Goal: Task Accomplishment & Management: Complete application form

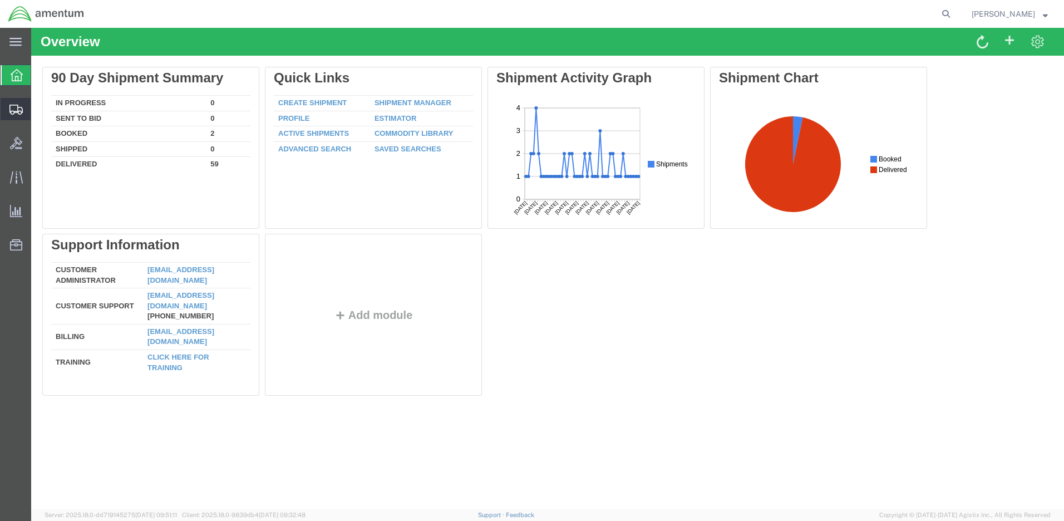
click at [0, 0] on span "Create Shipment" at bounding box center [0, 0] width 0 height 0
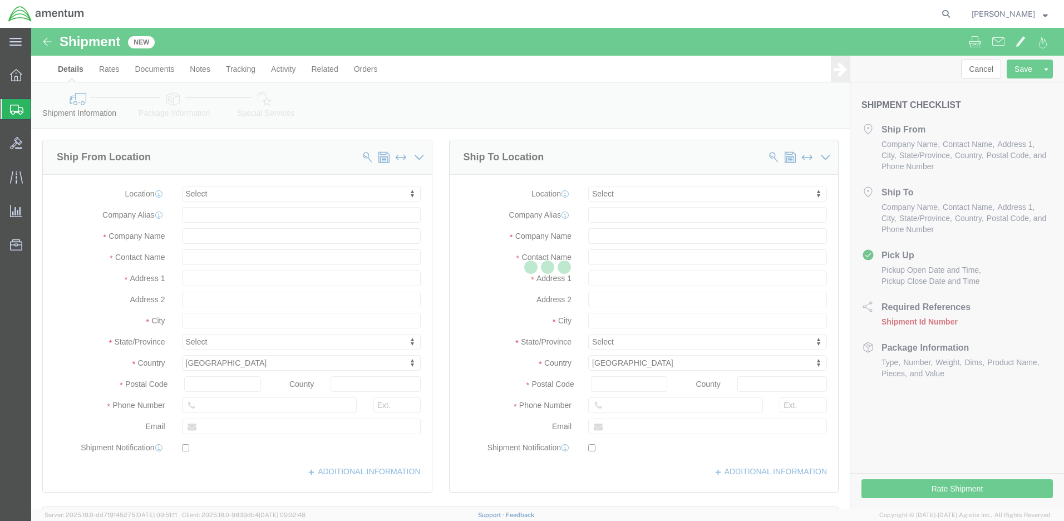
select select
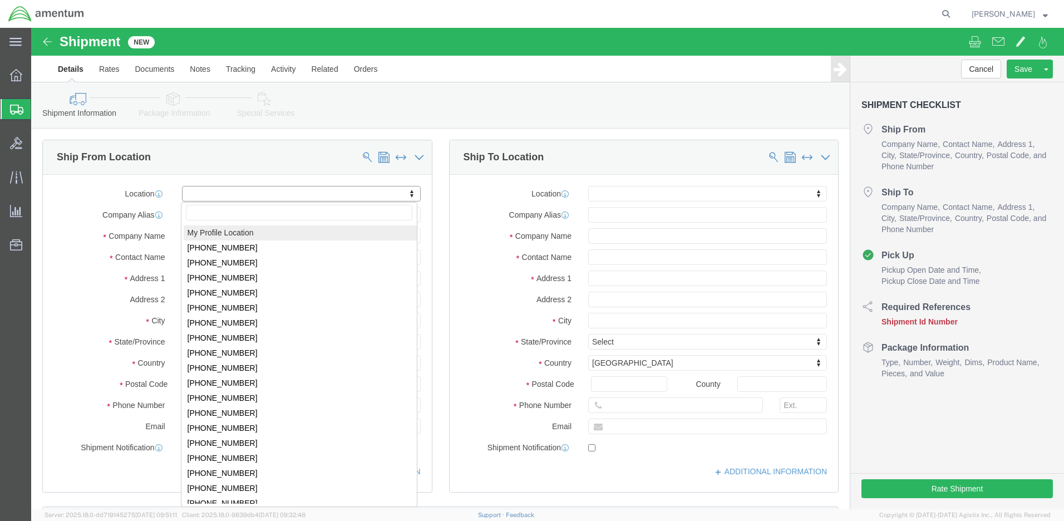
click body "Shipment New Details Rates Documents Notes Tracking Activity Related Orders Can…"
select select "MYPROFILE"
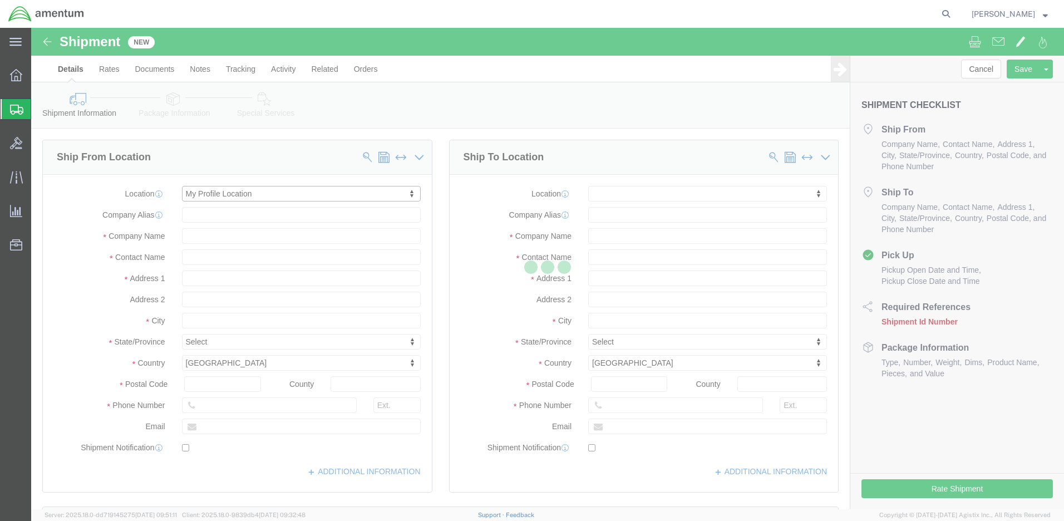
select select "WA"
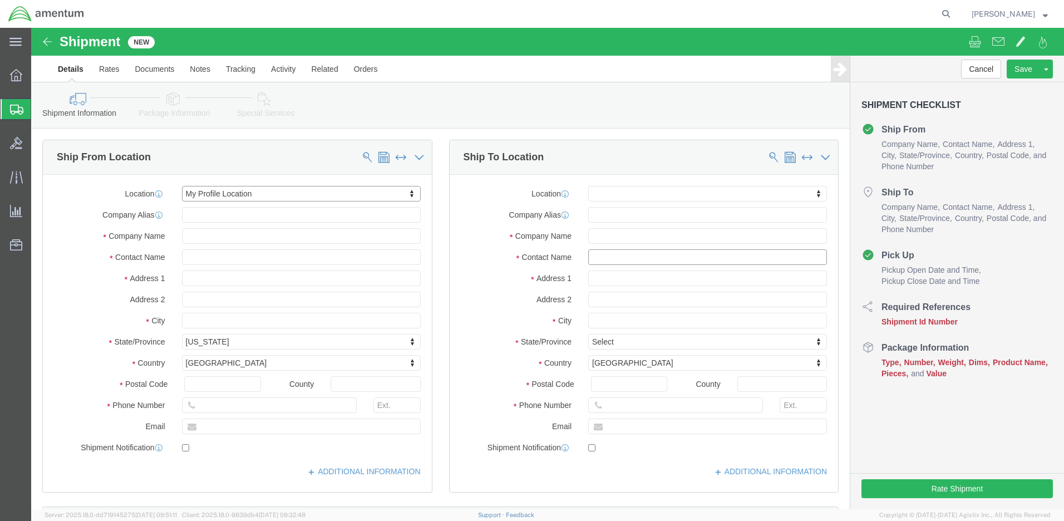
click input "text"
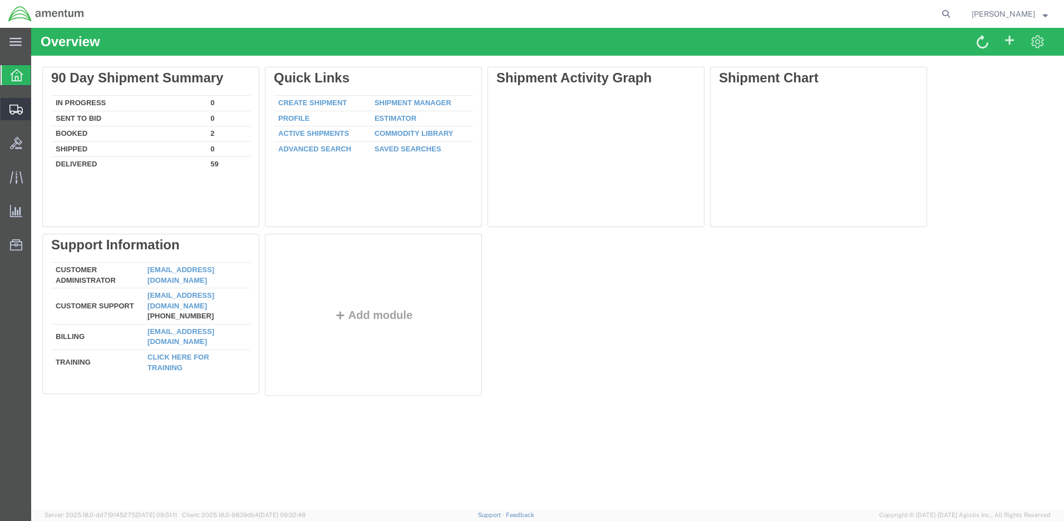
click at [0, 0] on span "Create Shipment" at bounding box center [0, 0] width 0 height 0
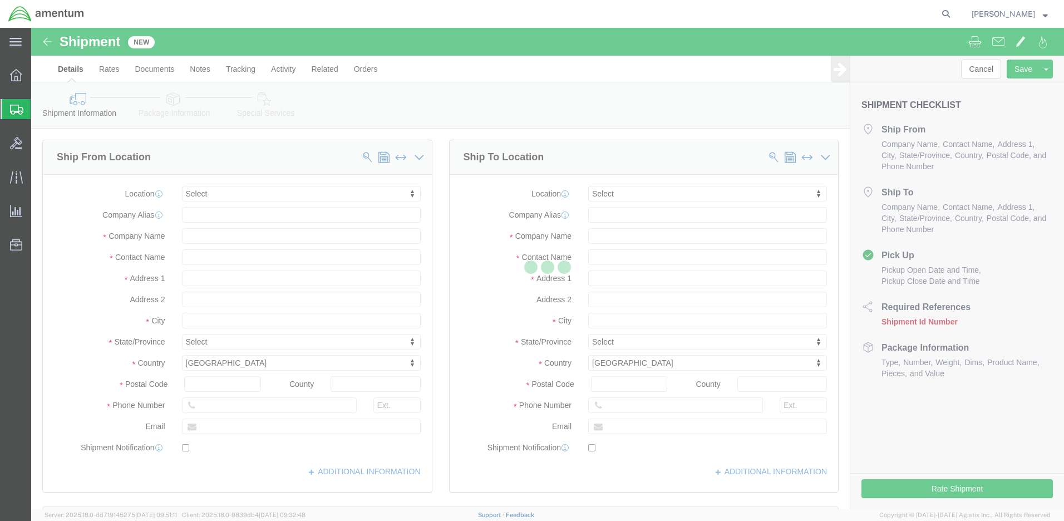
select select
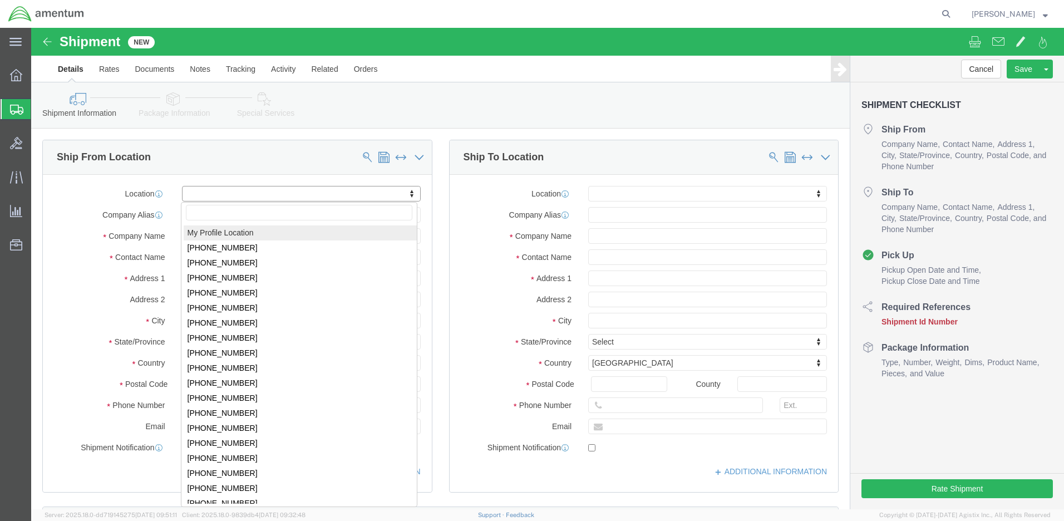
click body "Shipment New Details Rates Documents Notes Tracking Activity Related Orders Can…"
select select "MYPROFILE"
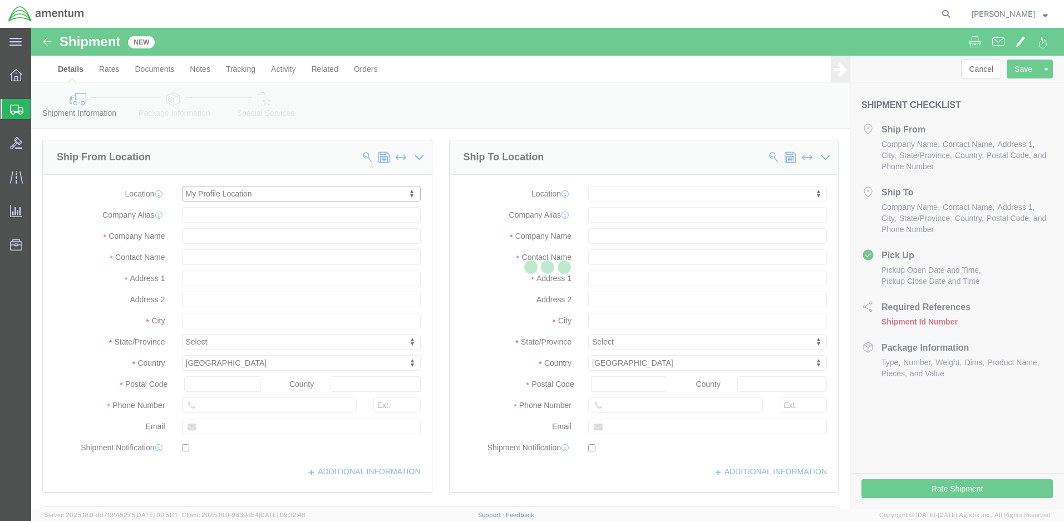
select select "WA"
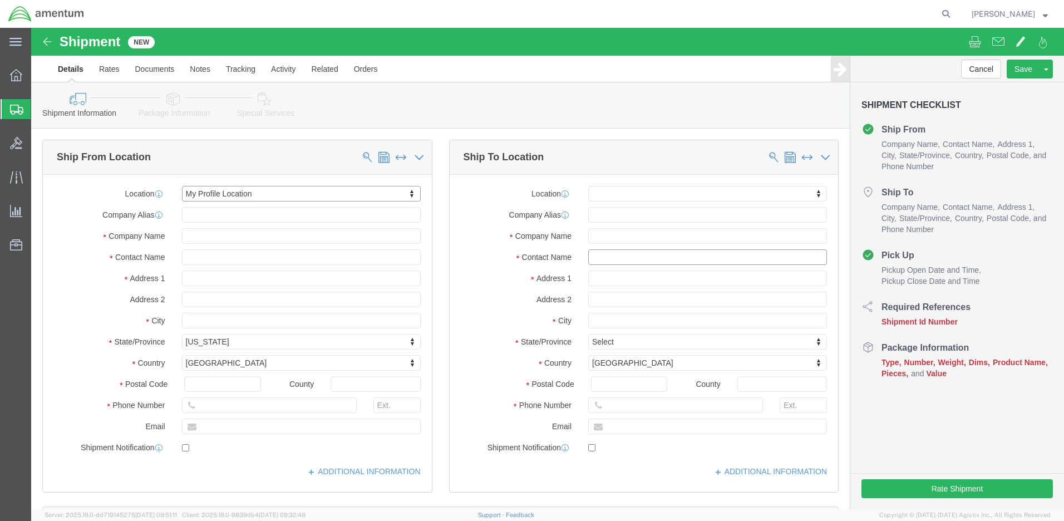
click input "text"
type input "cliff"
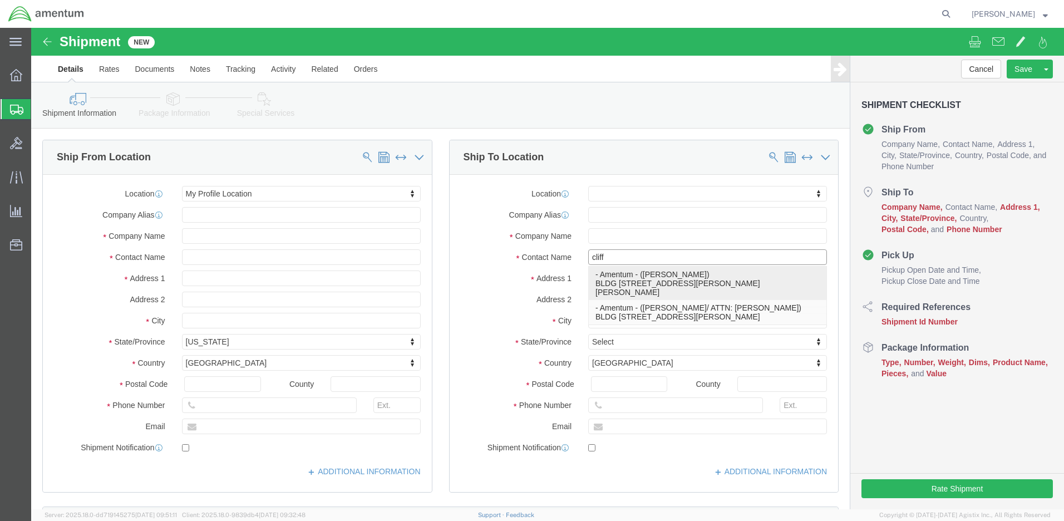
click p "- Amentum - (Clifford Withee) BLDG 707 Murphy Loop, Fort Cavazos, TX, 76545, US"
select select "TX"
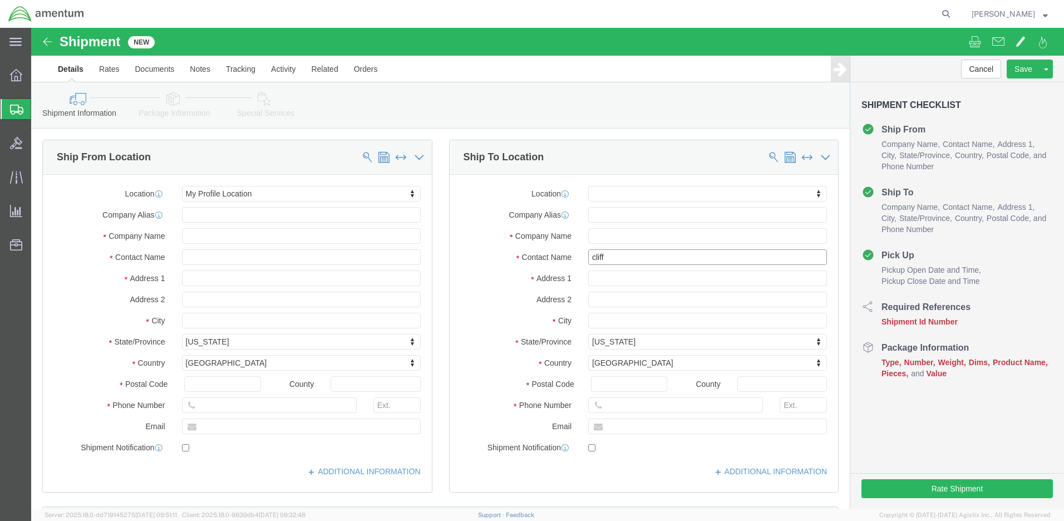
type input "Clifford Withee"
paste input "4999.R.2521.AW.AM.0F.YWKM.00"
type input "4999.R.2521.AW.AM.0F.YWKM.00"
click button "Continue"
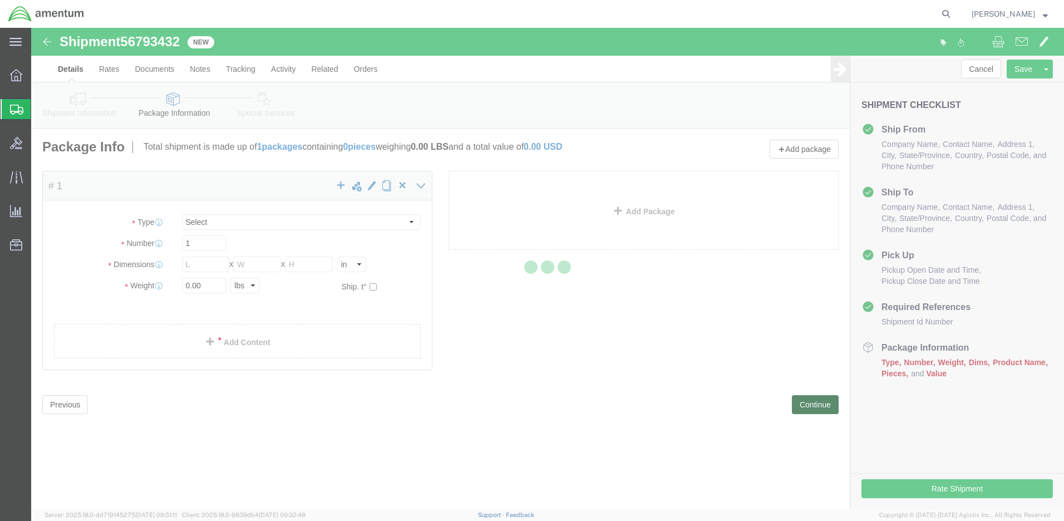
select select "CBOX"
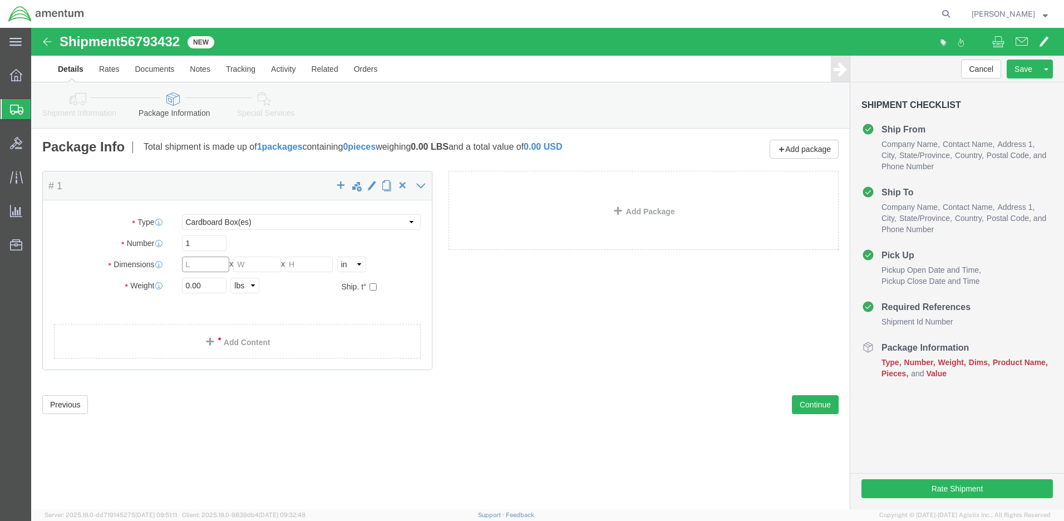
click input "text"
type input "10"
type input "9"
type input "7"
drag, startPoint x: 179, startPoint y: 257, endPoint x: 137, endPoint y: 257, distance: 41.2
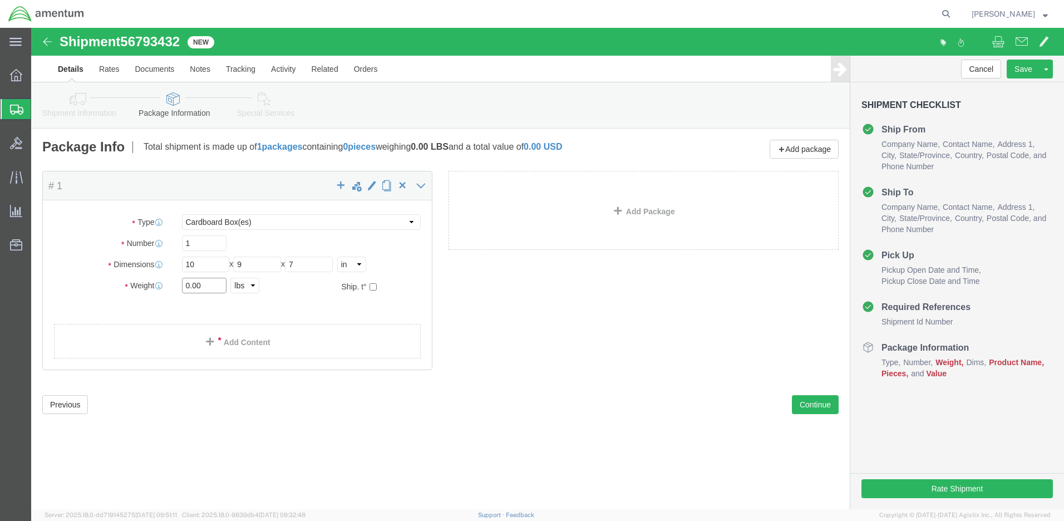
click div "Weight 0.00 Select kgs lbs Ship. t°"
type input "2"
click link "Add Content"
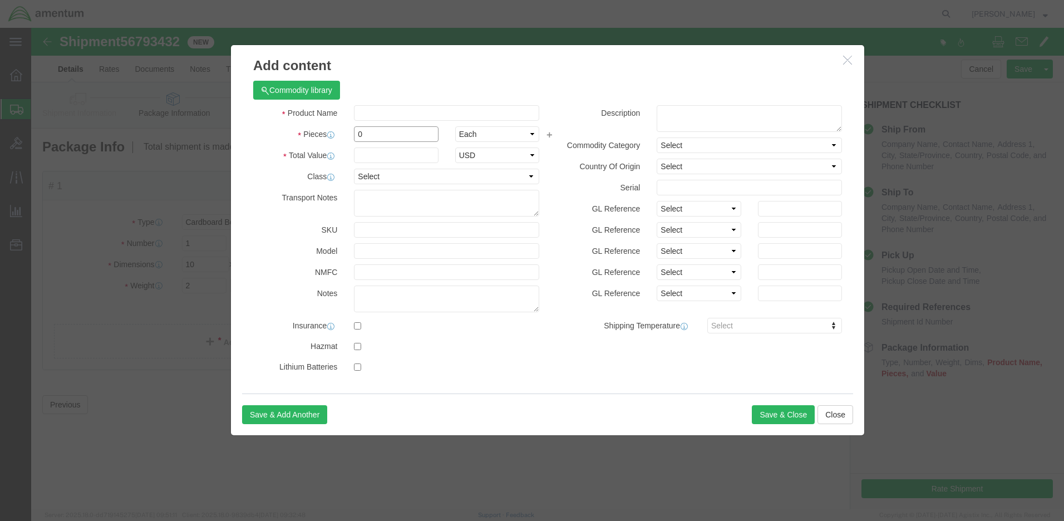
drag, startPoint x: 341, startPoint y: 106, endPoint x: 303, endPoint y: 106, distance: 37.8
click div "Pieces 0 Select Bag Barrels 100Board Feet Bottle Box Blister Pack Carats Can Ca…"
type input "1"
click input "text"
type input "100"
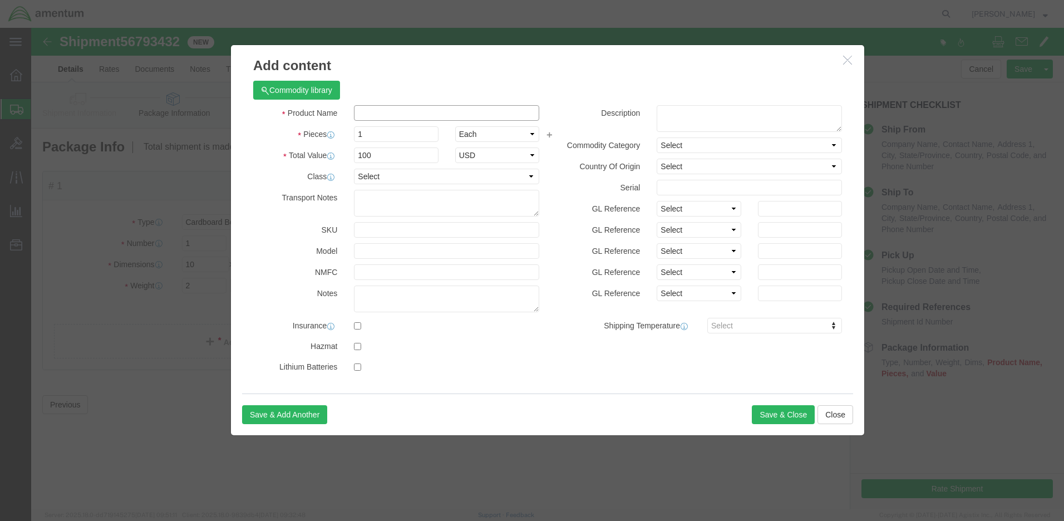
click input "text"
type input "ACFT Parts"
click button "Save & Close"
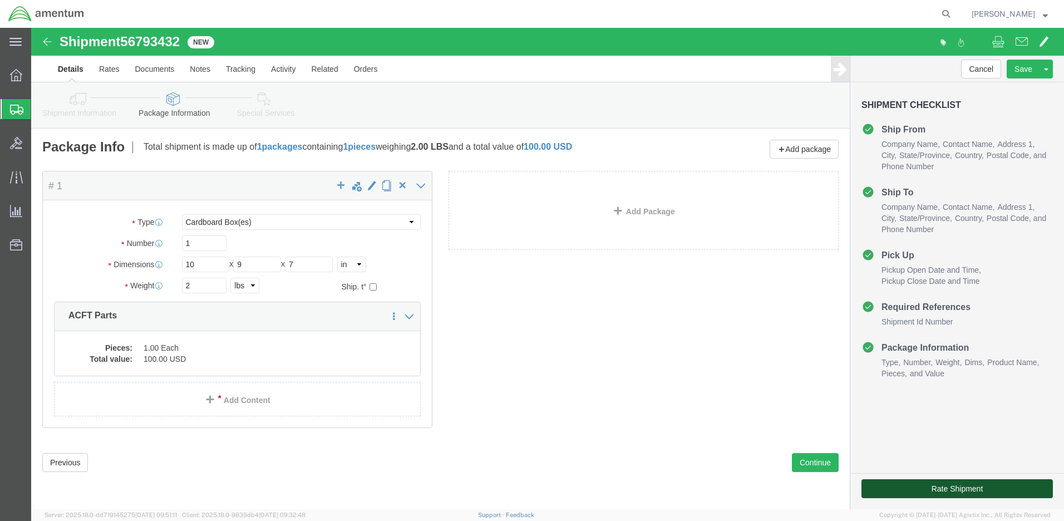
click button "Rate Shipment"
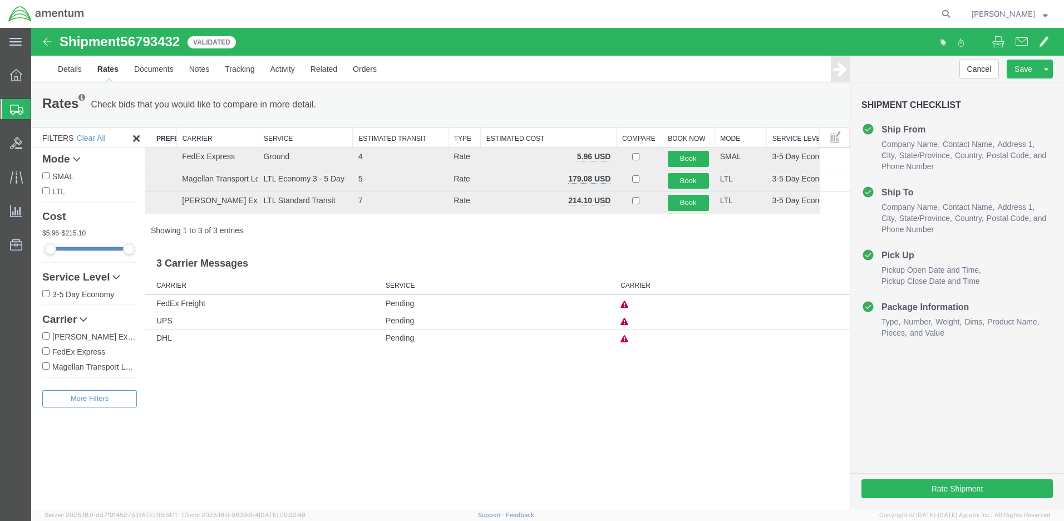
click at [44, 349] on input "FedEx Express" at bounding box center [45, 350] width 7 height 7
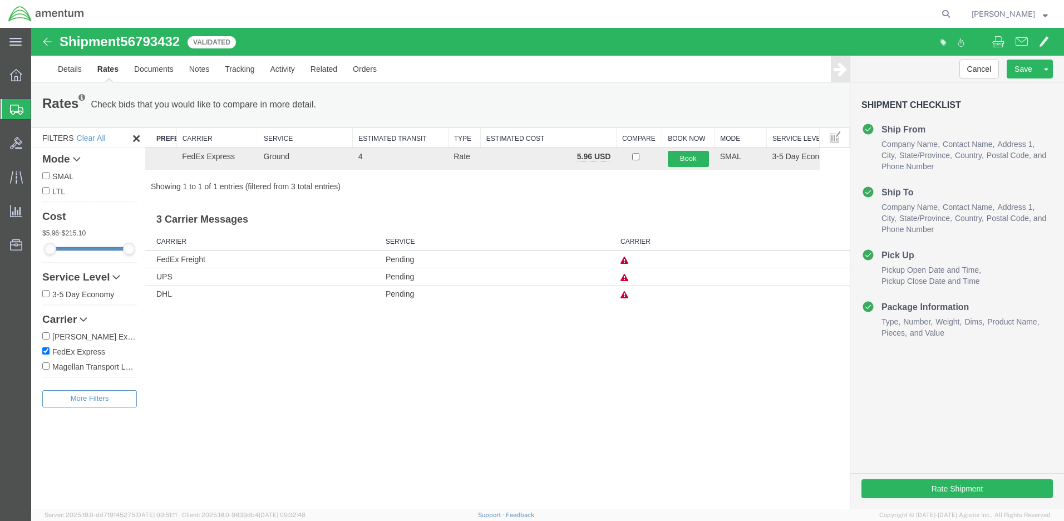
click at [45, 348] on input "FedEx Express" at bounding box center [45, 350] width 7 height 7
checkbox input "false"
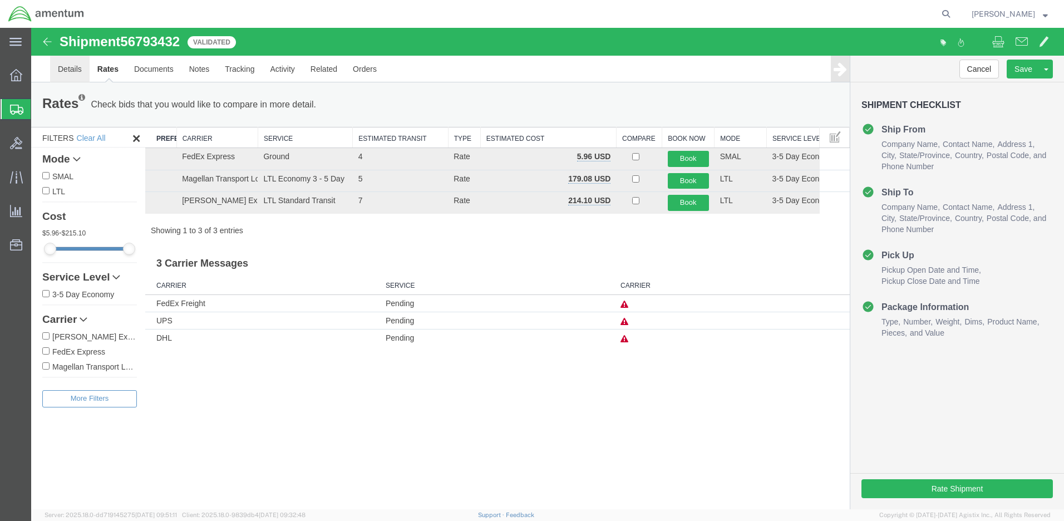
click at [65, 68] on link "Details" at bounding box center [70, 69] width 40 height 27
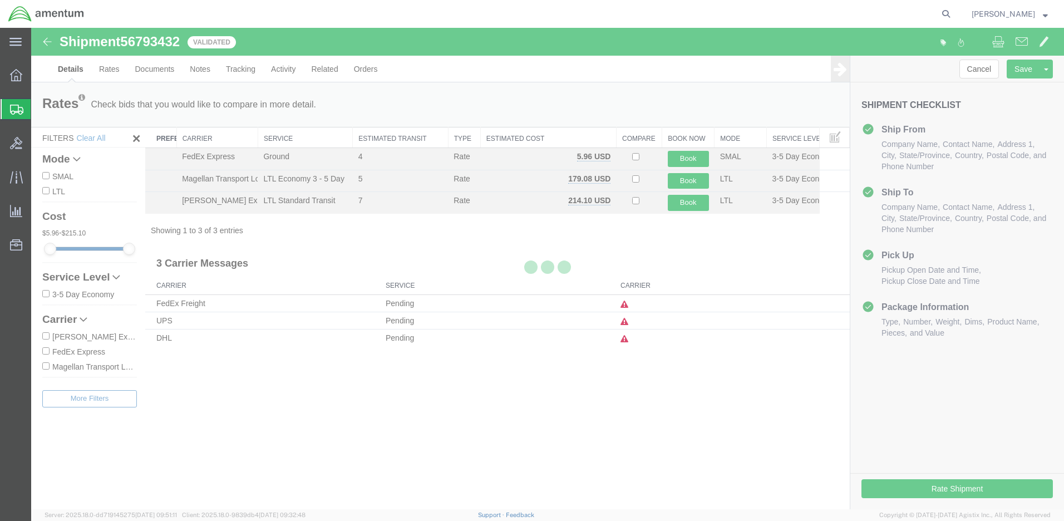
select select "42645"
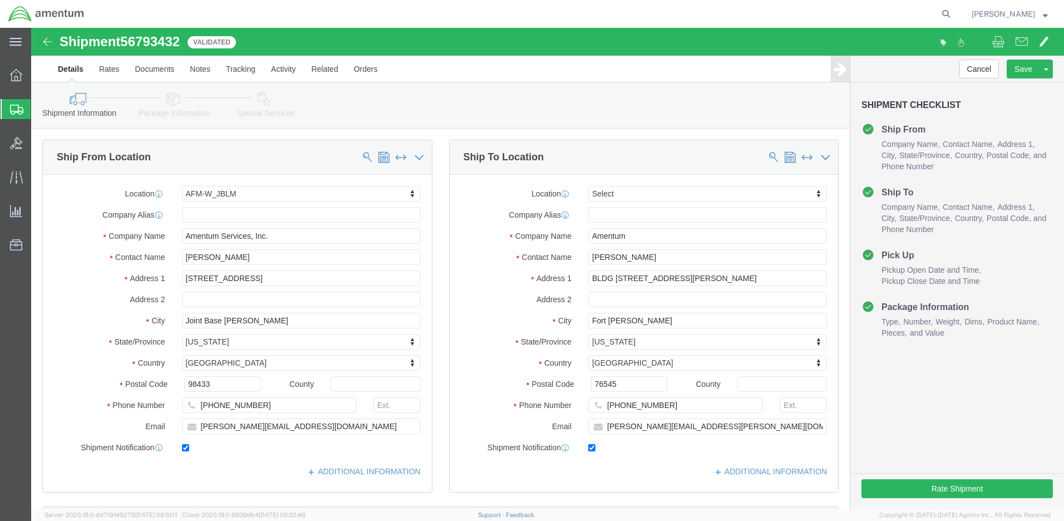
scroll to position [445, 0]
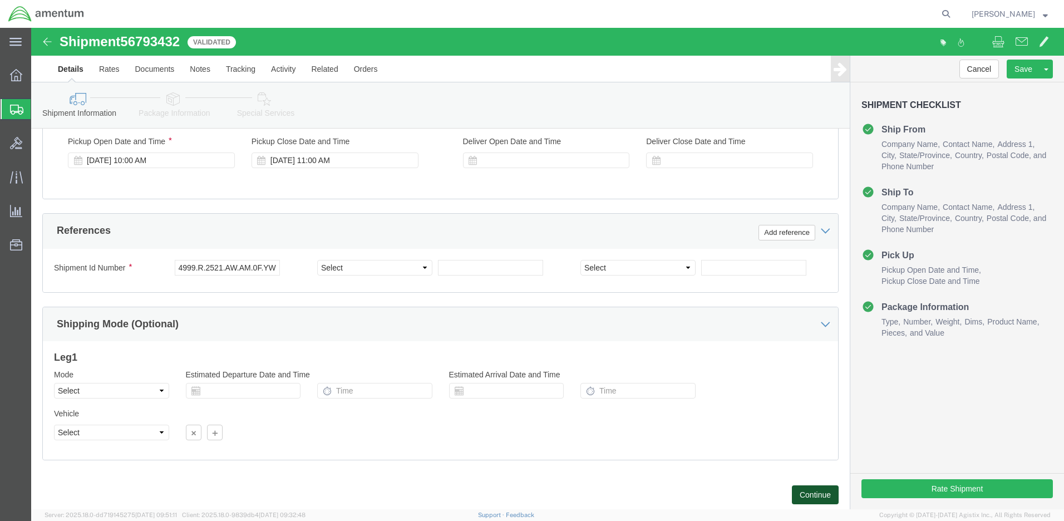
click button "Continue"
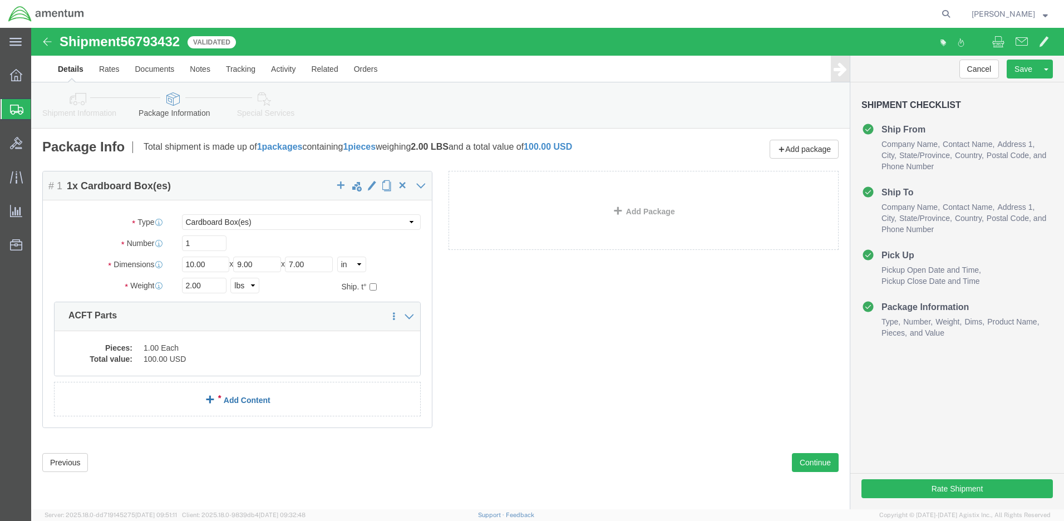
click link "Add Content"
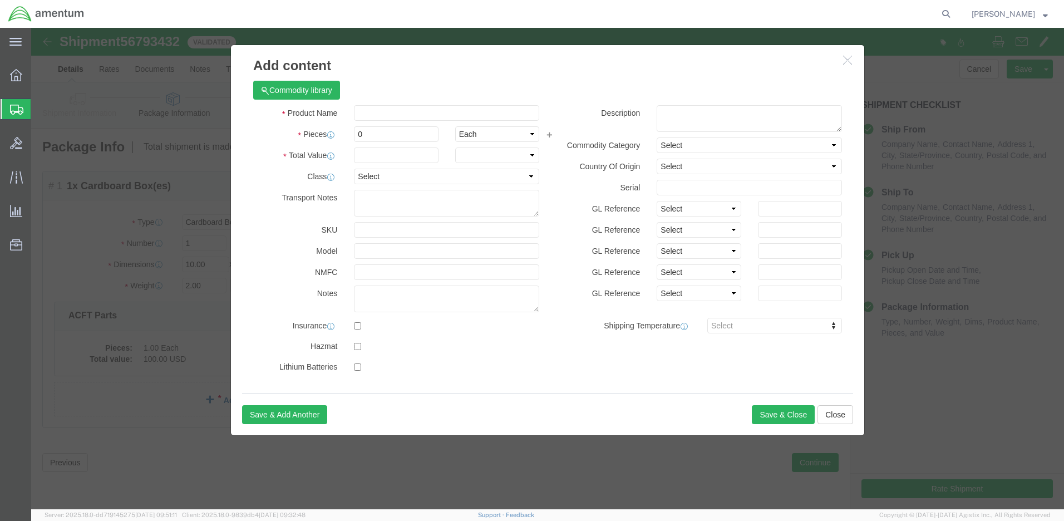
scroll to position [0, 0]
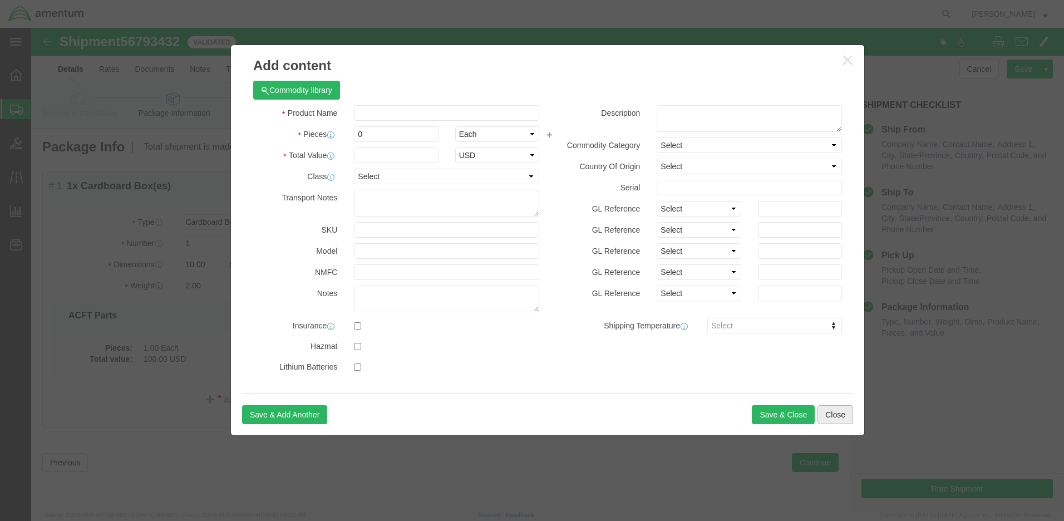
click button "Close"
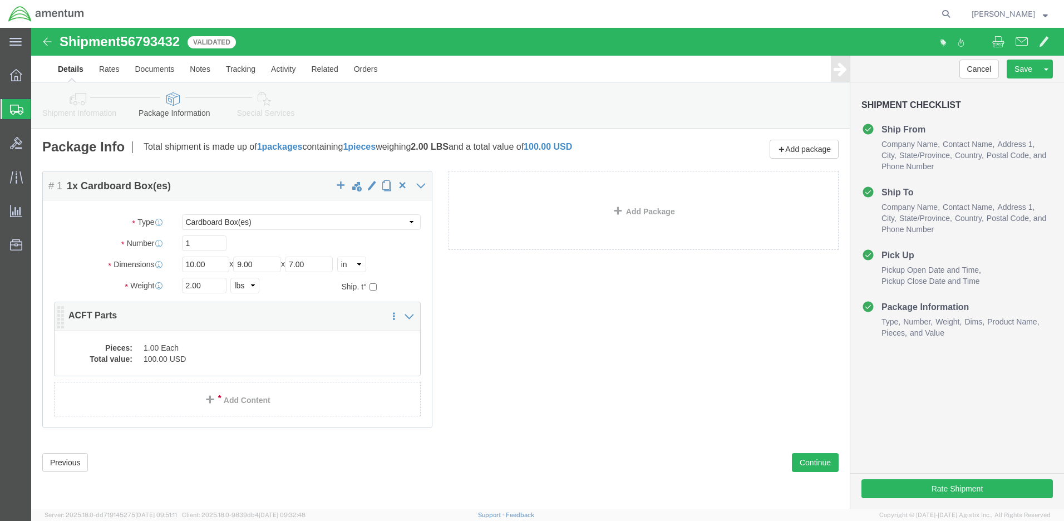
click dd "1.00 Each"
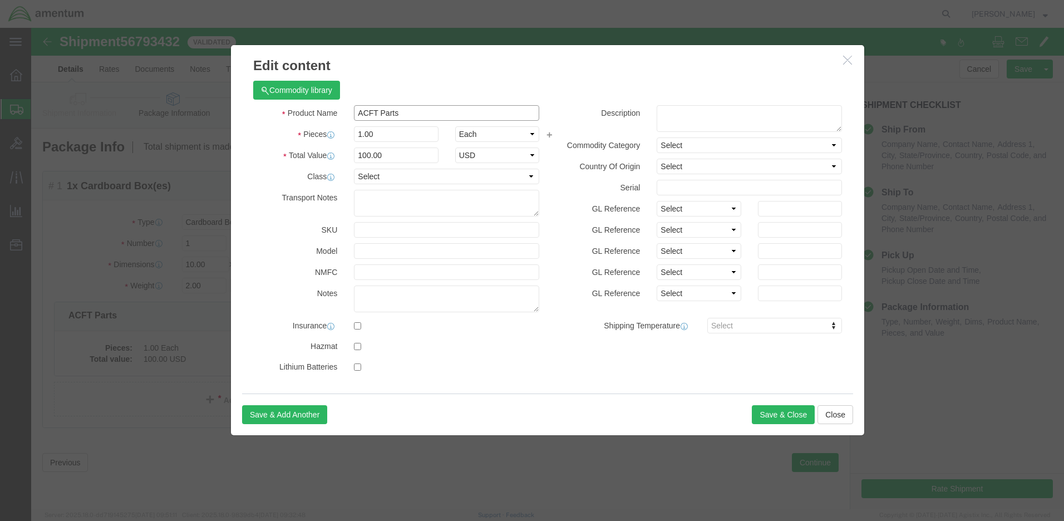
click input "ACFT Parts"
type input "ACFT Part"
click button "Save & Close"
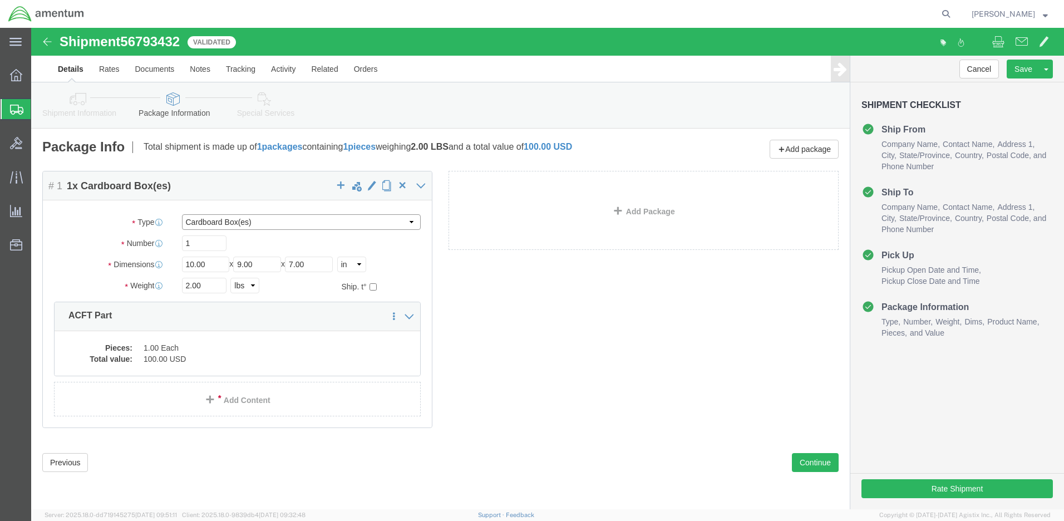
select select "YRPK"
click button "Continue"
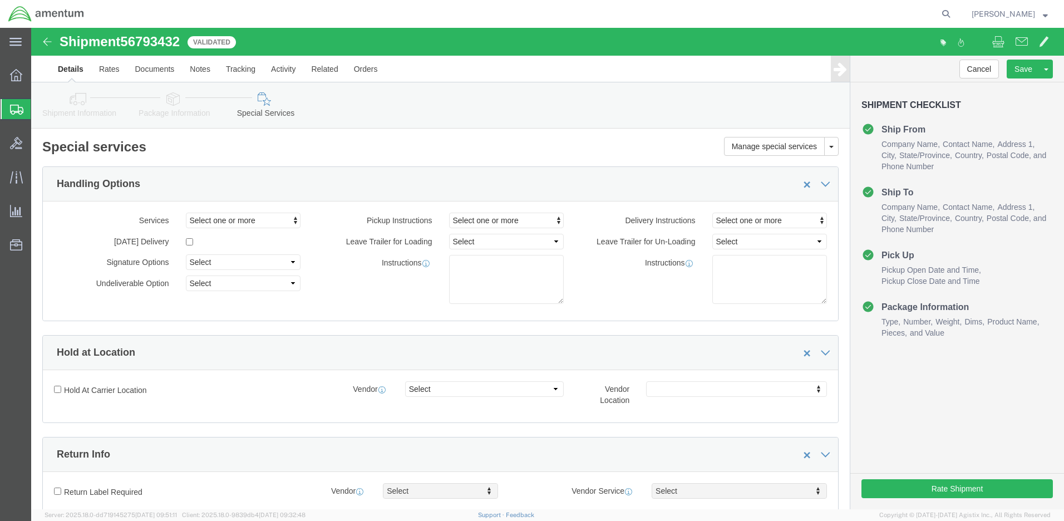
scroll to position [56, 0]
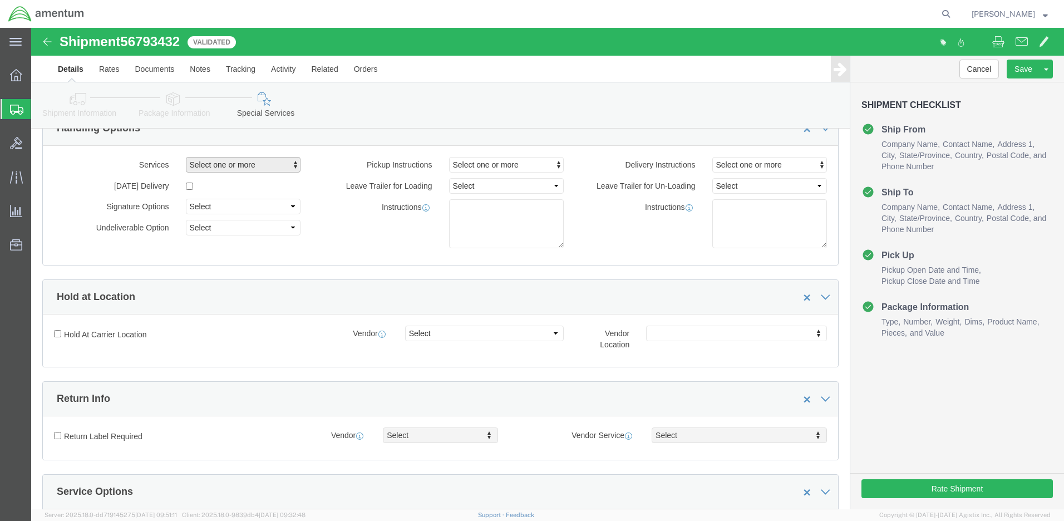
click span "button"
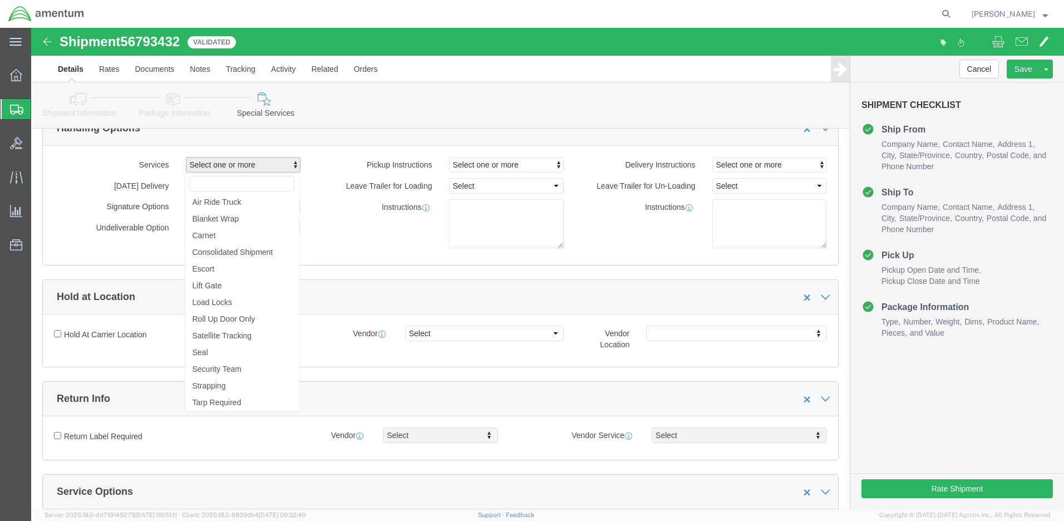
click span "button"
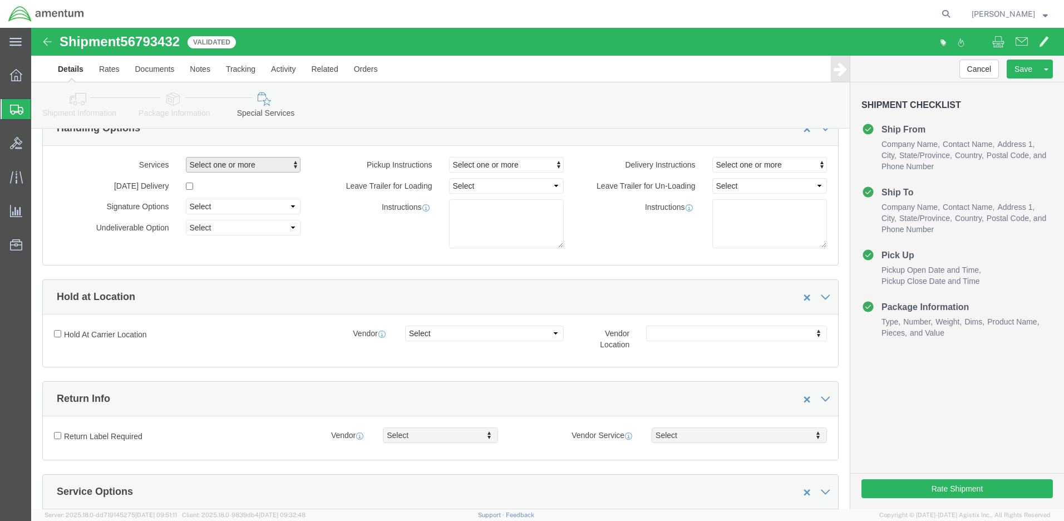
scroll to position [334, 0]
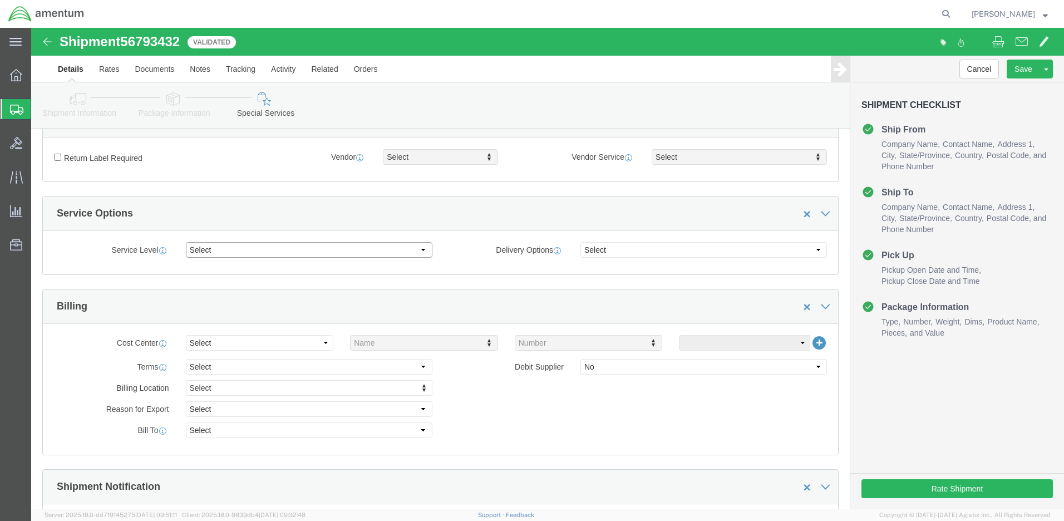
select select "1 Day"
click div "Manage special services Handling Options Hold at Location Return Info Service O…"
click button "Rate Shipment"
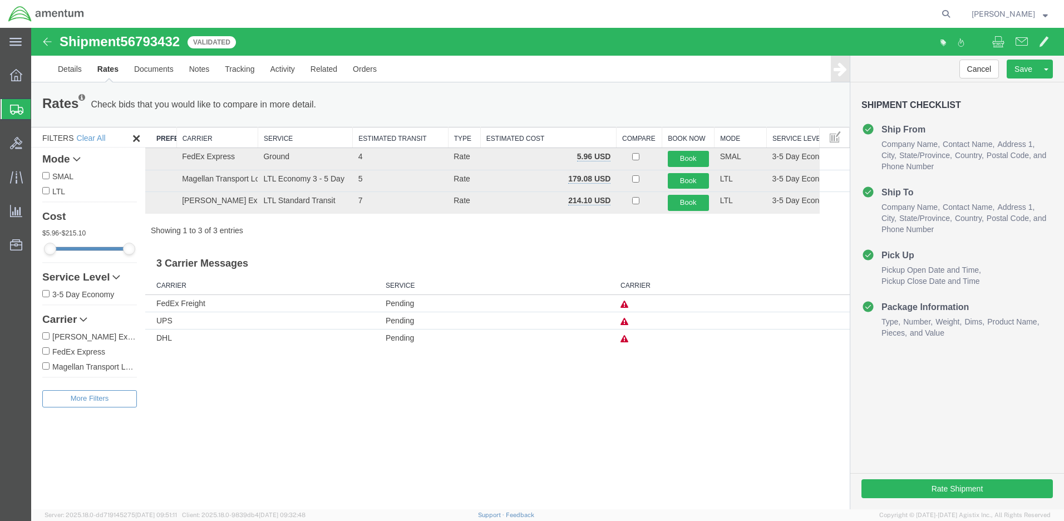
scroll to position [0, 0]
click at [66, 67] on link "Details" at bounding box center [70, 69] width 40 height 27
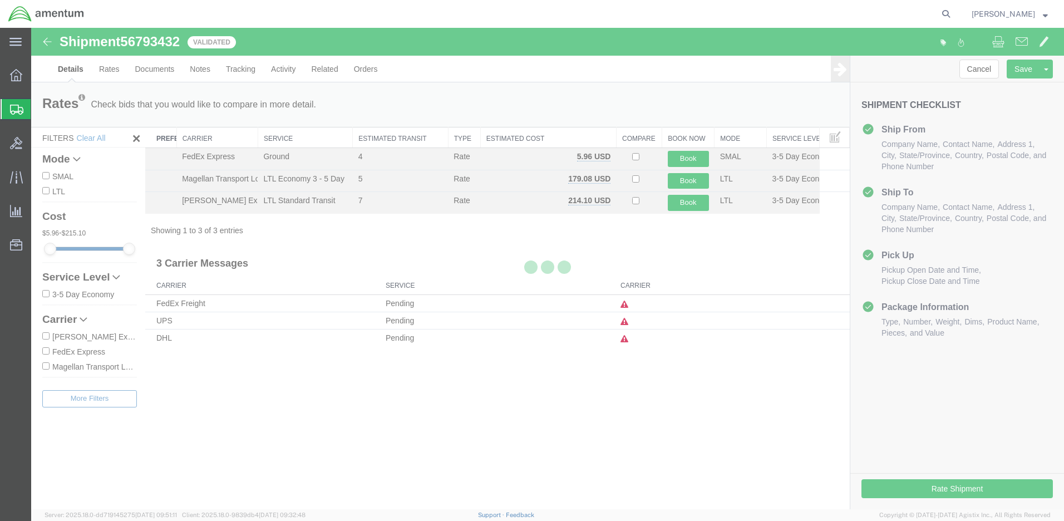
select select "42645"
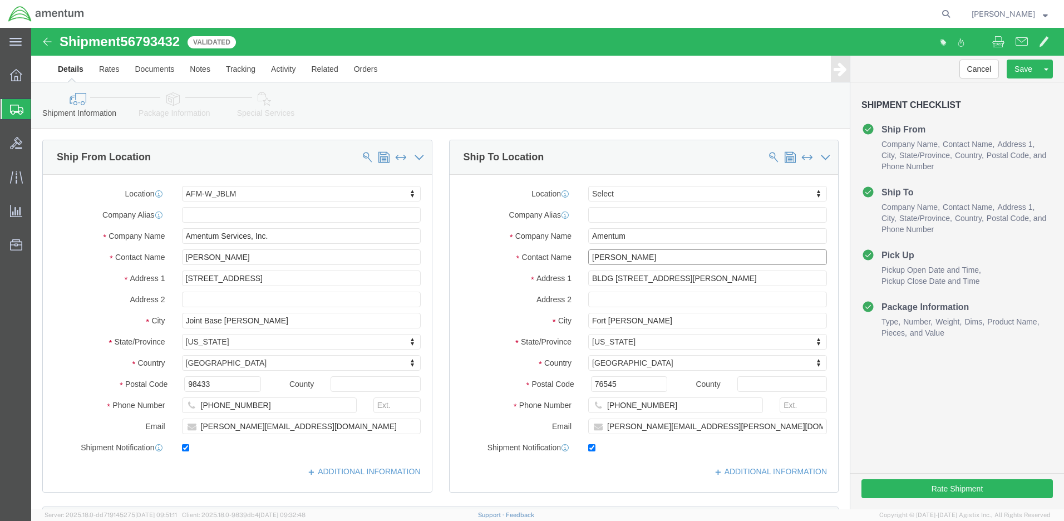
drag, startPoint x: 613, startPoint y: 230, endPoint x: 548, endPoint y: 229, distance: 64.6
click div "Clifford Withee"
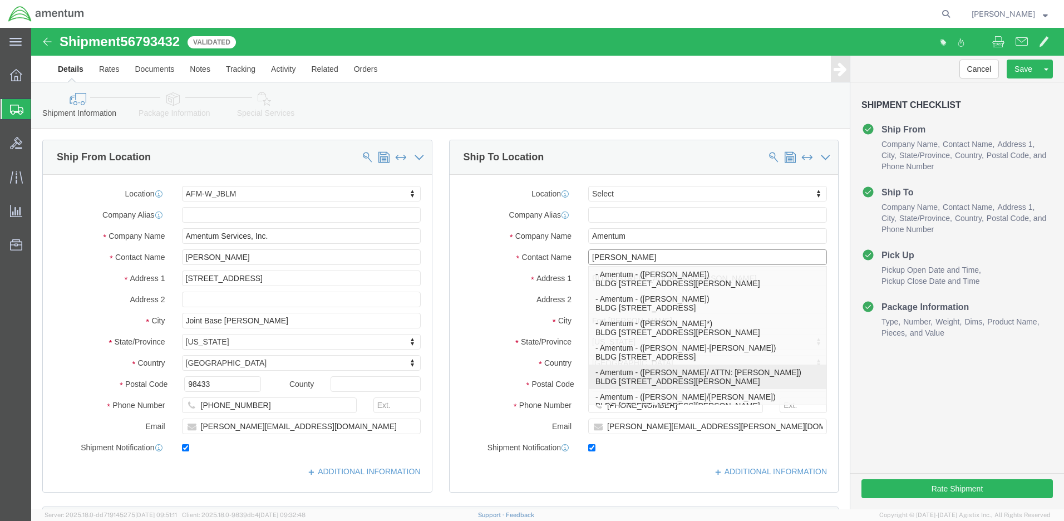
click p "- Amentum - (Ron Pineda/ ATTN: Clifford Withee) BLDG 736 Longbow Drive, HAHP, F…"
type input "Ron Pineda/ ATTN: Clifford Withee"
type input "BLDG 736 Longbow Drive"
type input "HAHP"
select select "TX"
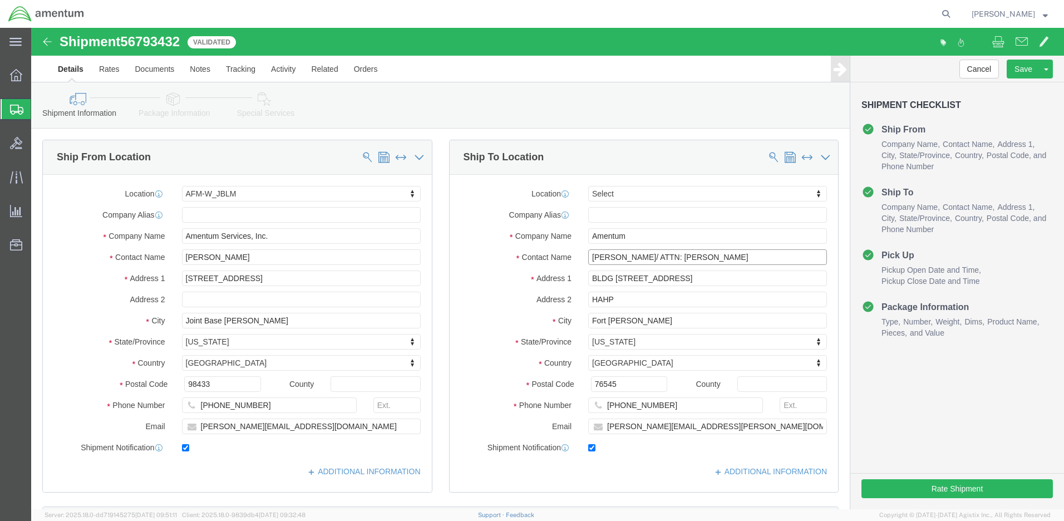
scroll to position [474, 0]
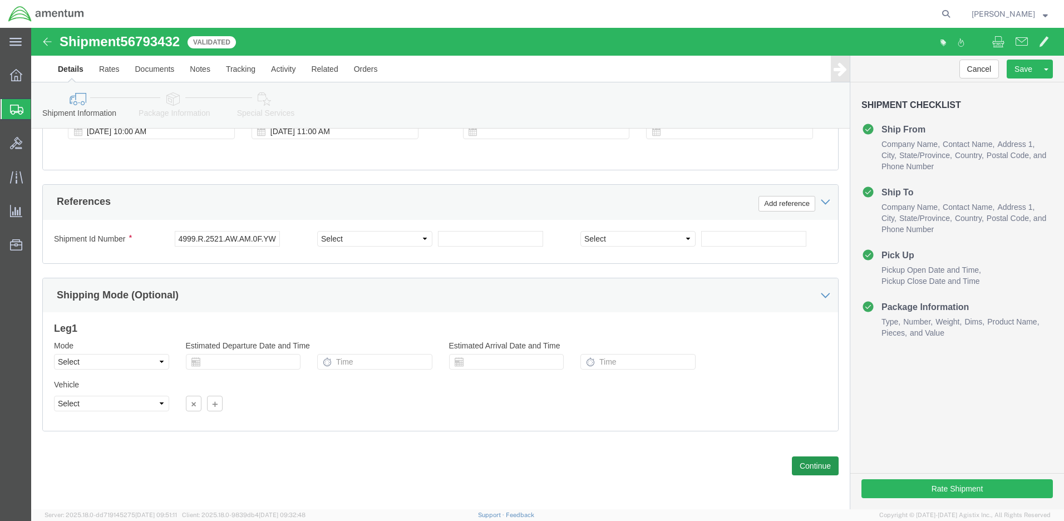
type input "Ron Pineda/ ATTN: Clifford Withee"
click button "Continue"
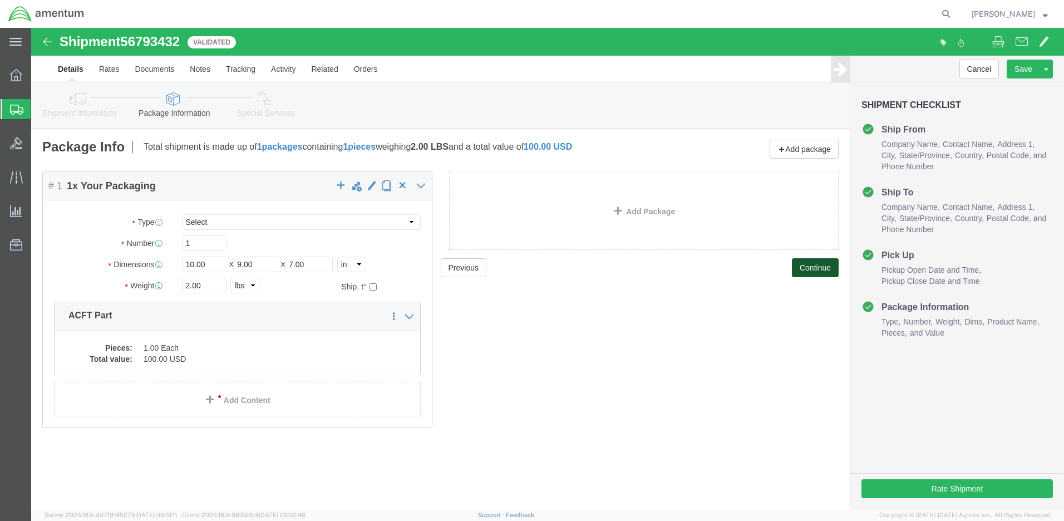
scroll to position [0, 0]
click button "Rate Shipment"
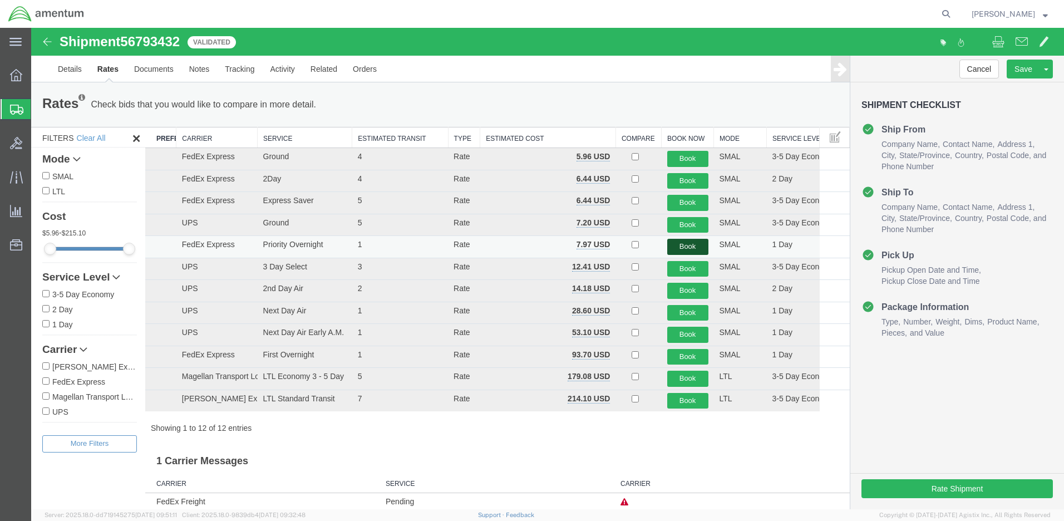
click at [688, 249] on button "Book" at bounding box center [687, 247] width 41 height 16
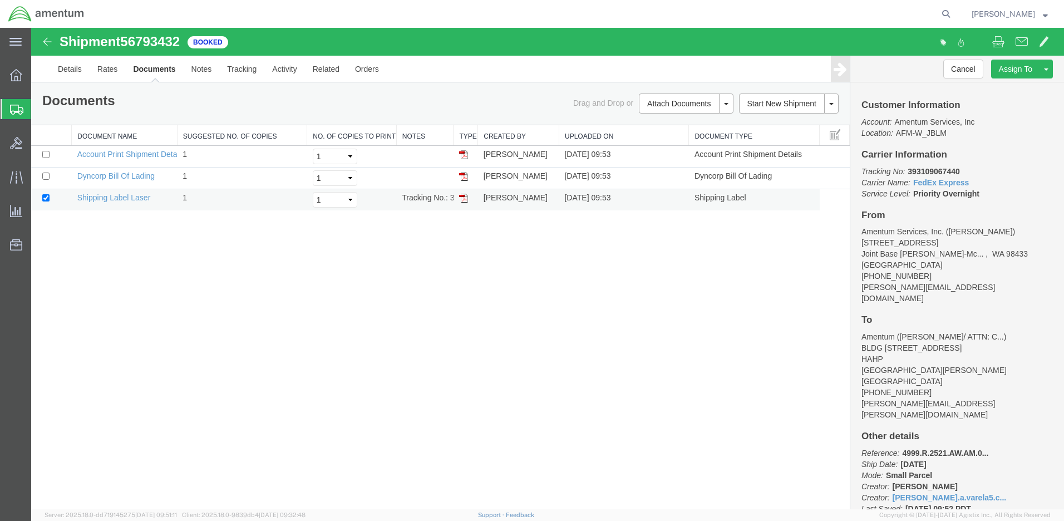
click at [466, 197] on img at bounding box center [463, 198] width 9 height 9
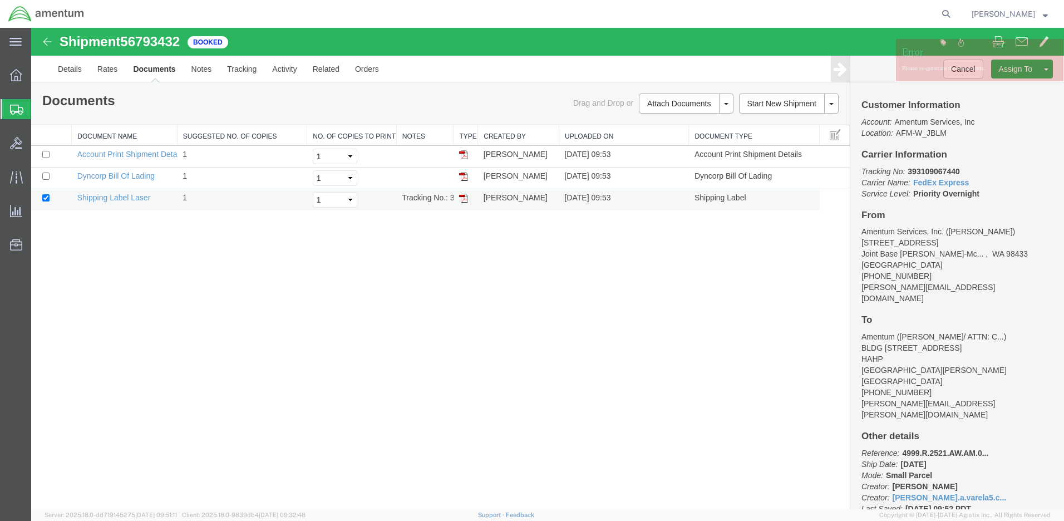
click at [466, 197] on img at bounding box center [463, 198] width 9 height 9
